Goal: Check status: Check status

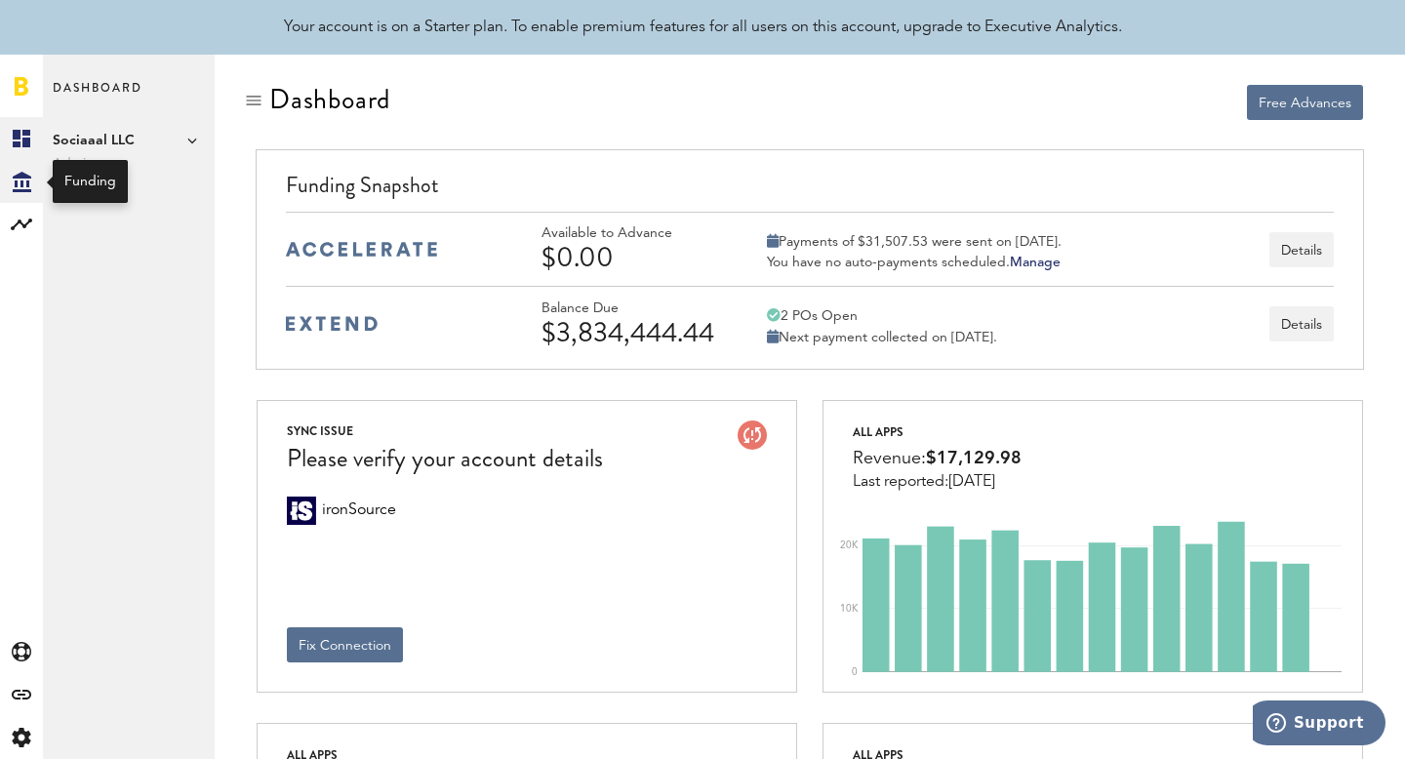
click at [21, 188] on icon at bounding box center [22, 182] width 19 height 20
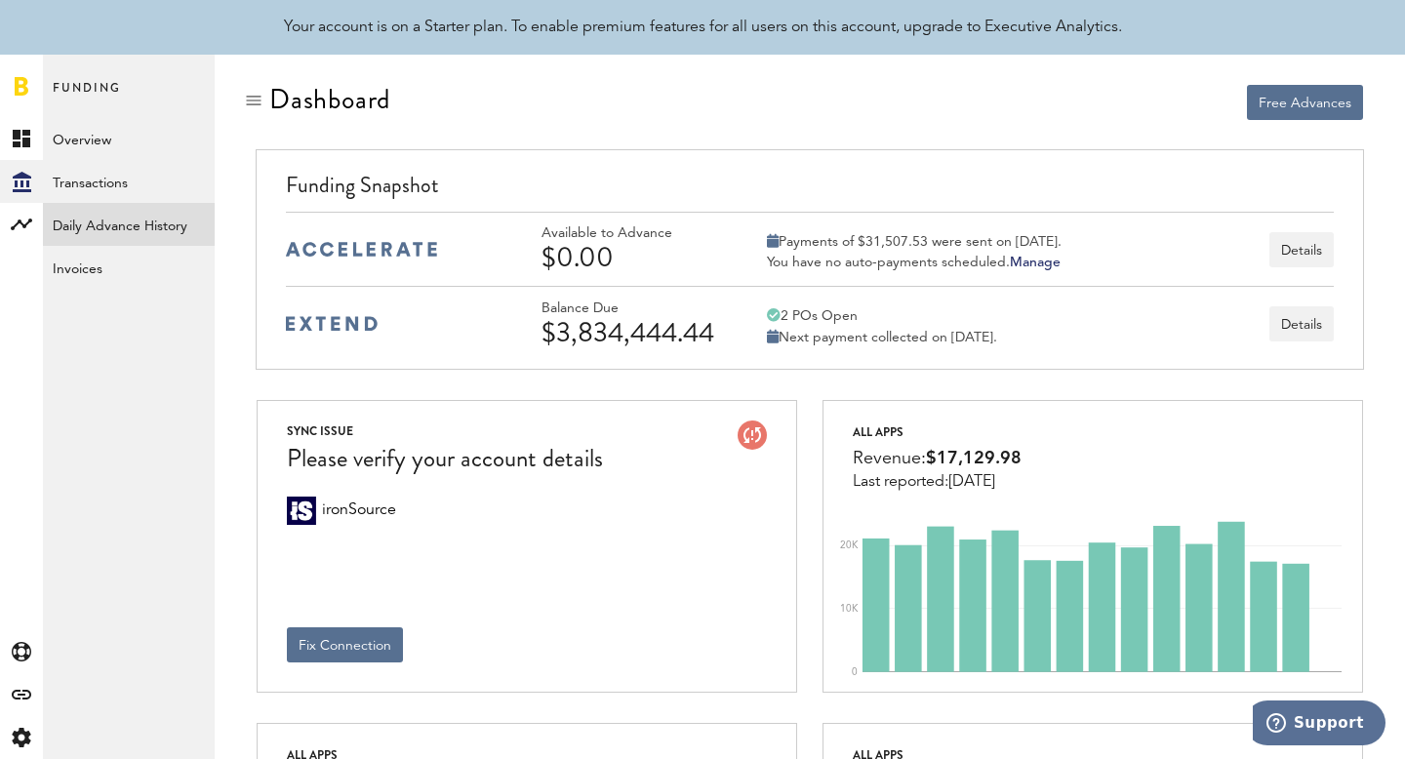
click at [115, 225] on link "Daily Advance History" at bounding box center [129, 224] width 172 height 43
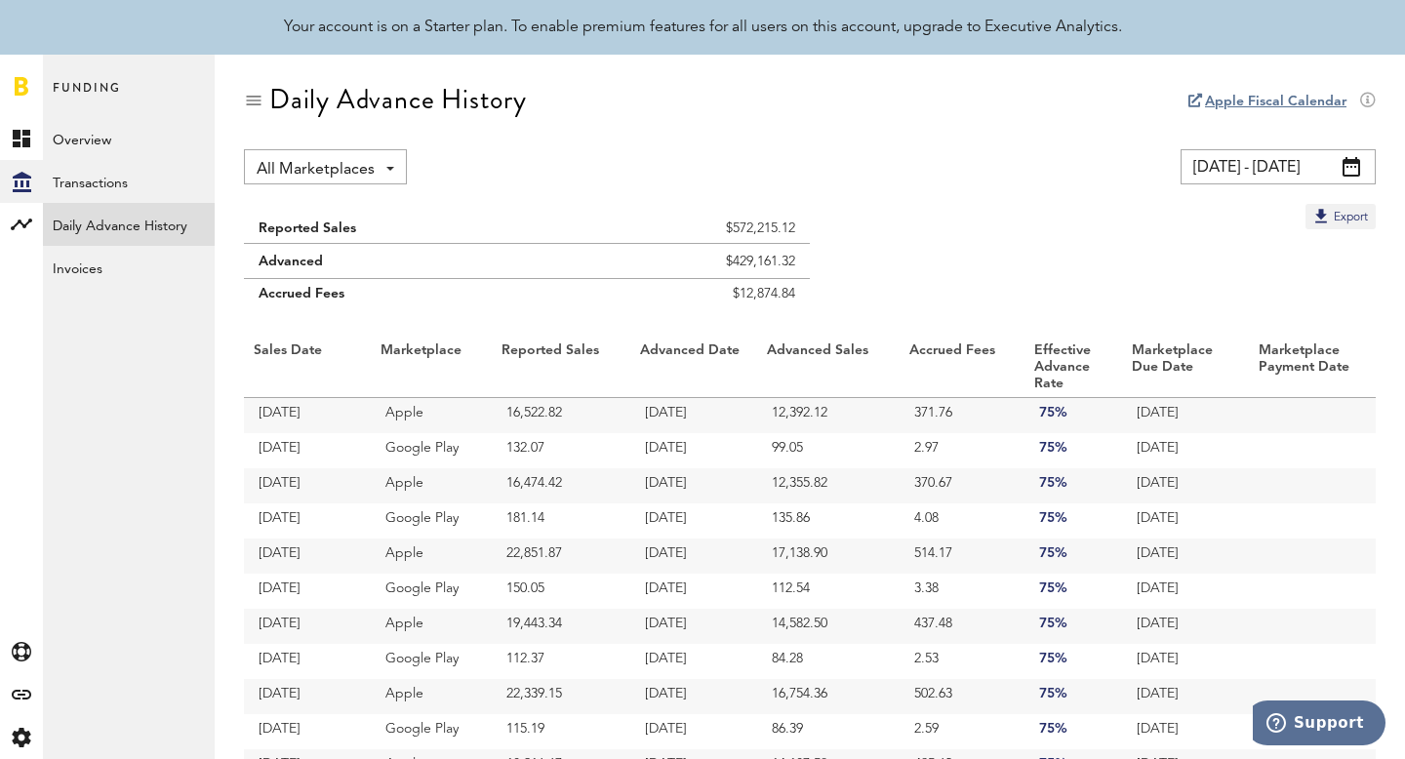
click at [1257, 90] on div "Daily Advance History" at bounding box center [810, 116] width 1132 height 65
click at [1257, 99] on link "Apple Fiscal Calendar" at bounding box center [1275, 102] width 141 height 14
click at [100, 138] on link "Overview" at bounding box center [129, 138] width 172 height 43
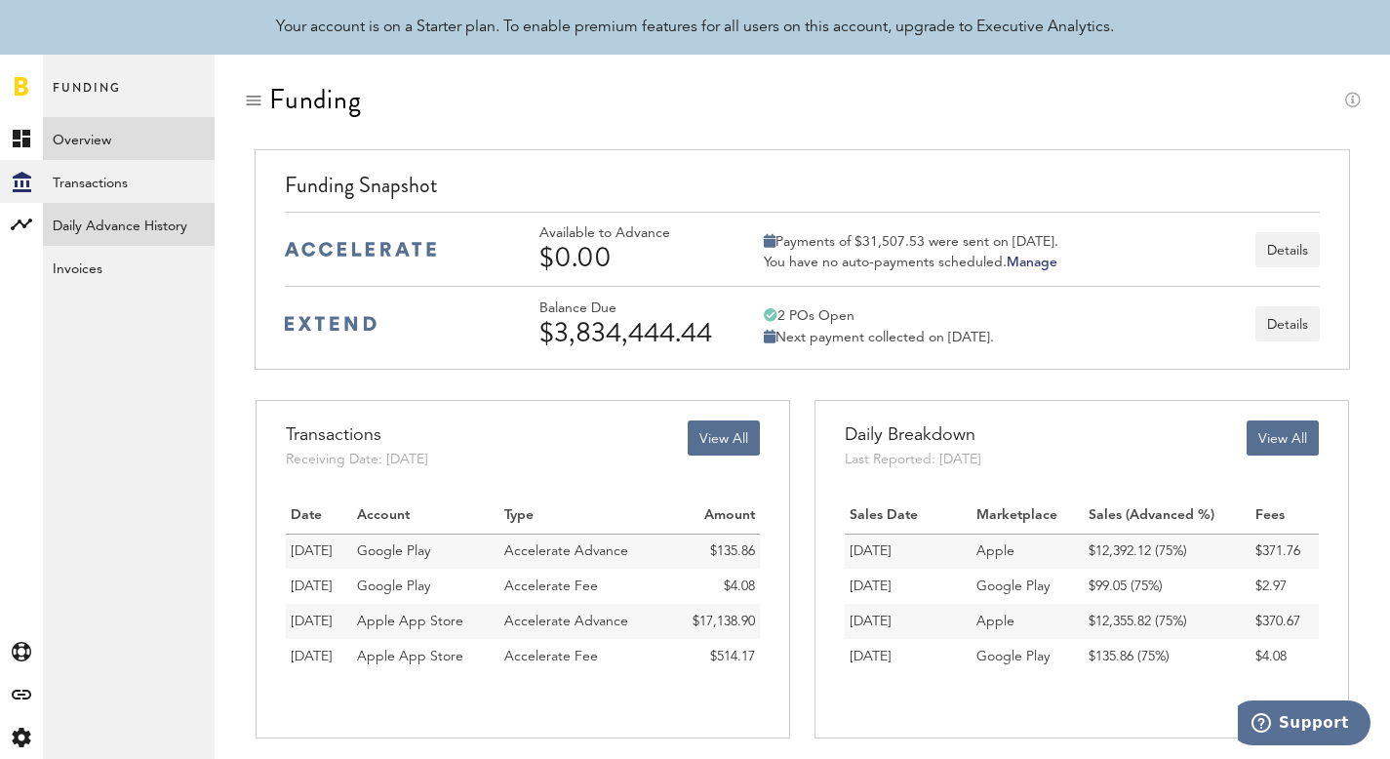
click at [125, 209] on link "Daily Advance History" at bounding box center [129, 224] width 172 height 43
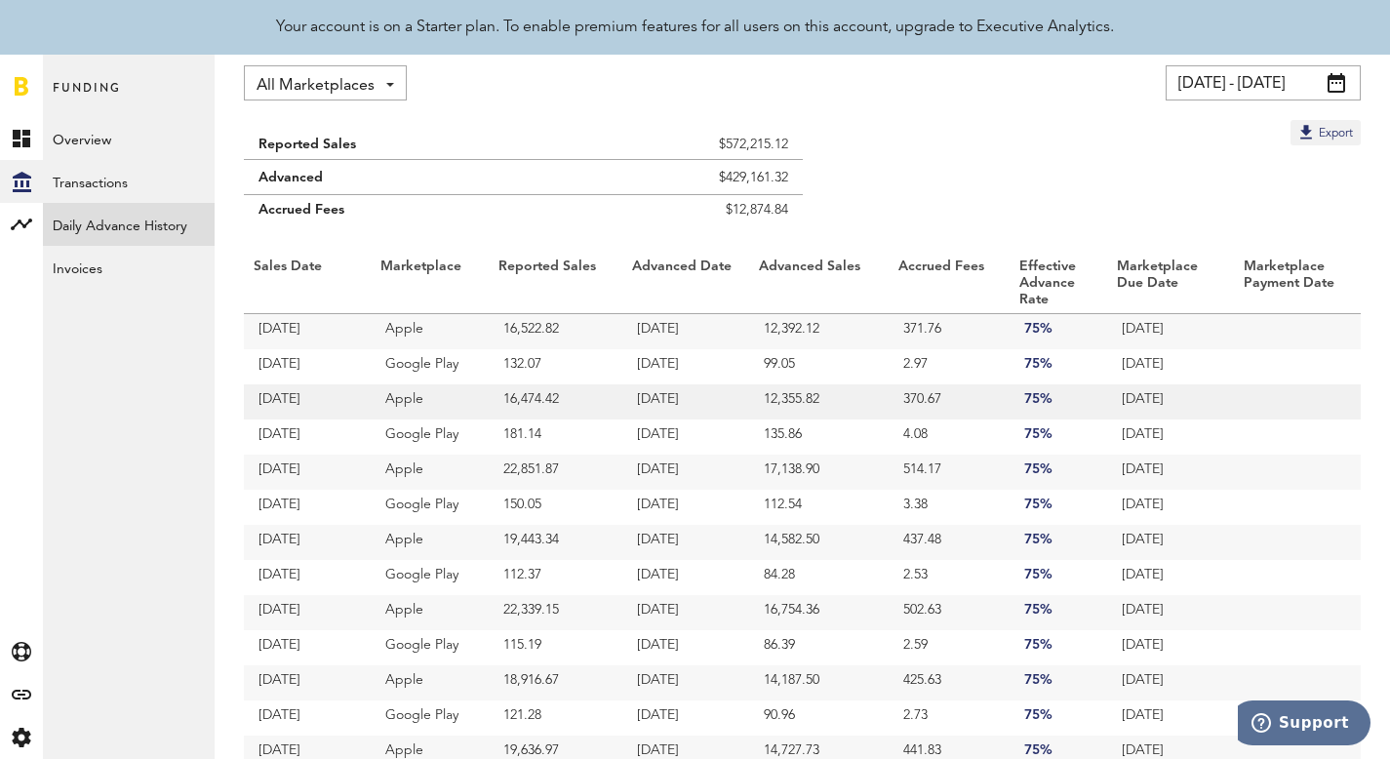
scroll to position [57, 0]
